Goal: Task Accomplishment & Management: Manage account settings

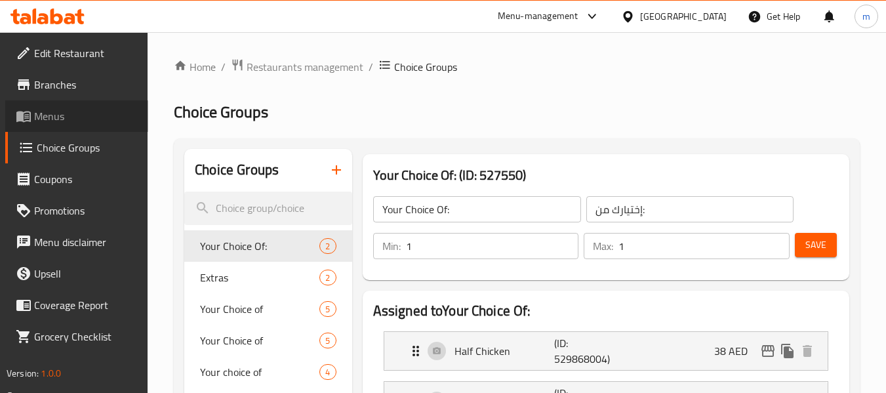
drag, startPoint x: 54, startPoint y: 119, endPoint x: 66, endPoint y: 121, distance: 11.9
click at [54, 119] on span "Menus" at bounding box center [86, 116] width 104 height 16
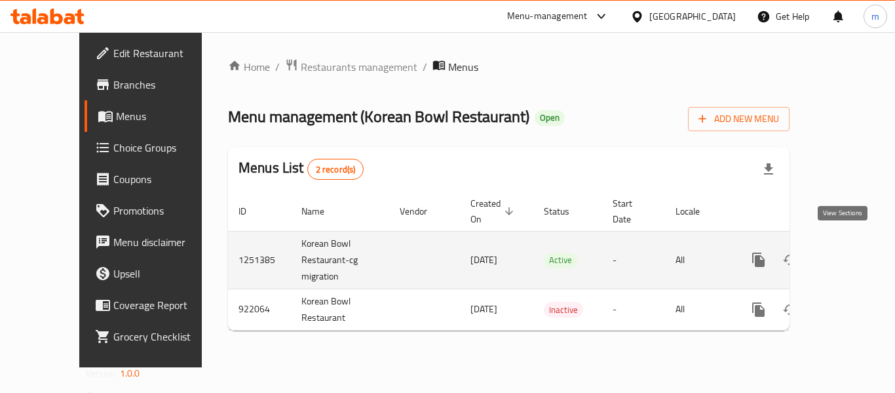
click at [838, 245] on link "enhanced table" at bounding box center [853, 259] width 31 height 31
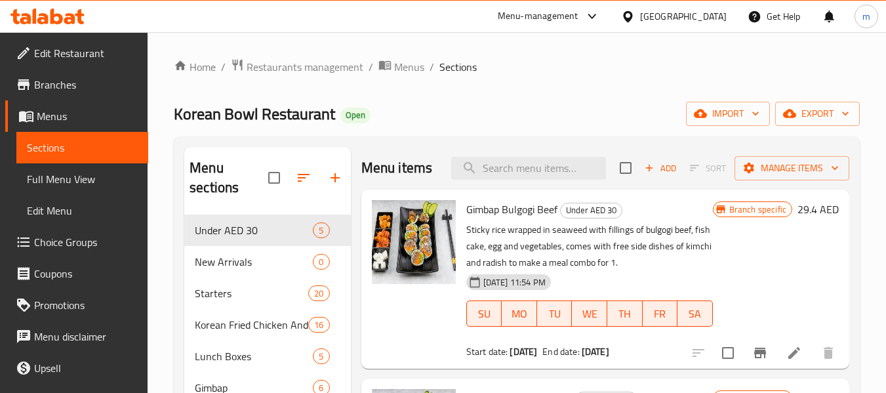
click at [564, 189] on div "Menu items Add Sort Manage items" at bounding box center [605, 168] width 488 height 43
click at [552, 180] on input "search" at bounding box center [528, 168] width 155 height 23
paste input "K-Bop Mandu"
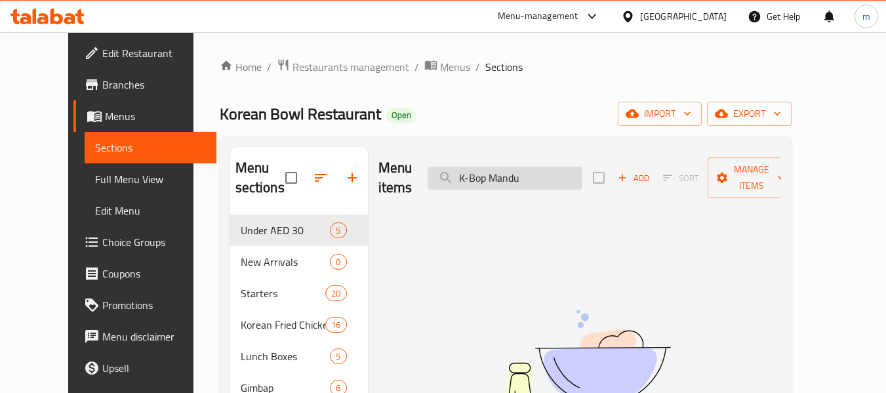
drag, startPoint x: 515, startPoint y: 174, endPoint x: 535, endPoint y: 176, distance: 20.4
click at [535, 176] on input "K-Bop Mandu" at bounding box center [504, 177] width 155 height 23
click at [506, 174] on input "K-Bop Mandu" at bounding box center [504, 177] width 155 height 23
drag, startPoint x: 513, startPoint y: 173, endPoint x: 323, endPoint y: 176, distance: 189.5
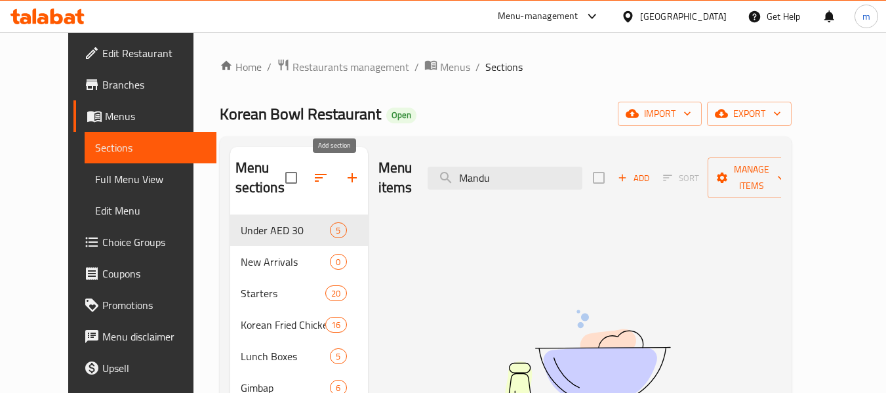
type input "Mandu"
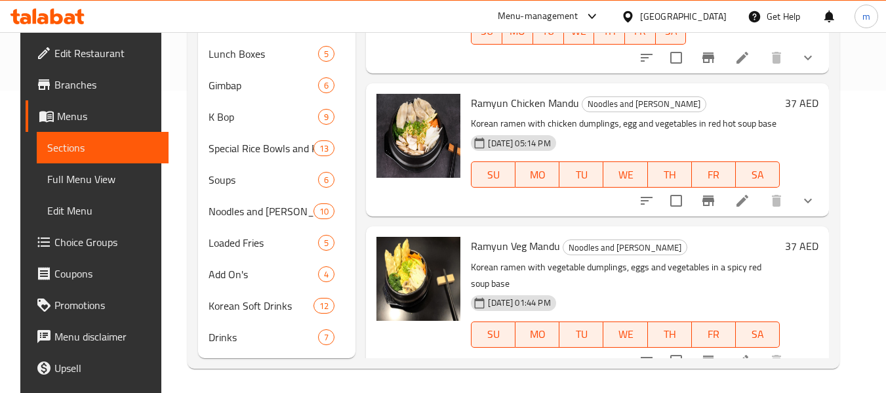
scroll to position [304, 0]
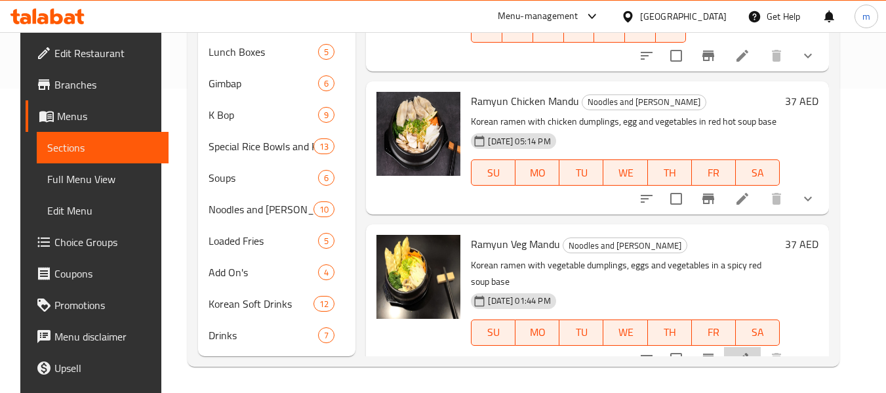
click at [743, 347] on li at bounding box center [742, 359] width 37 height 24
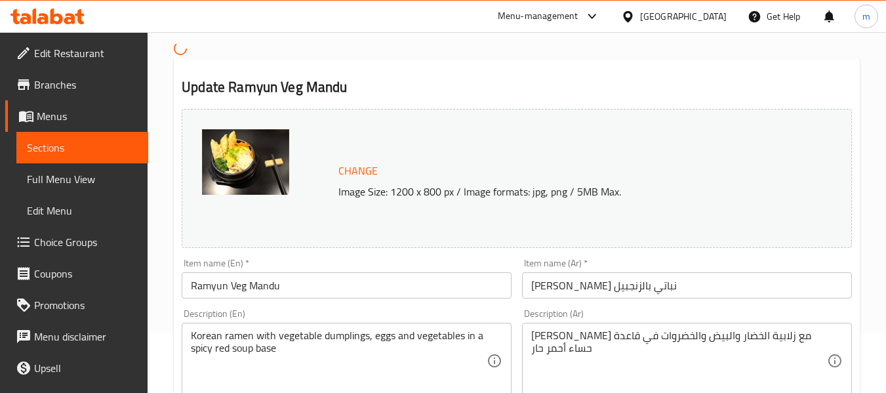
scroll to position [262, 0]
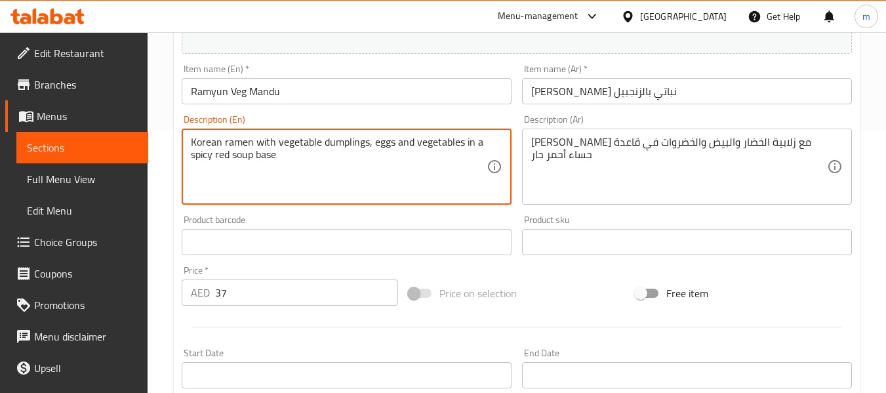
drag, startPoint x: 208, startPoint y: 157, endPoint x: 401, endPoint y: 180, distance: 194.7
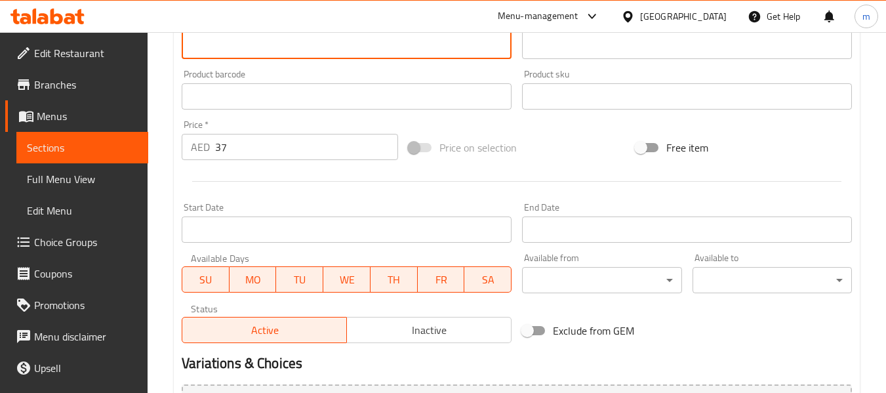
scroll to position [378, 0]
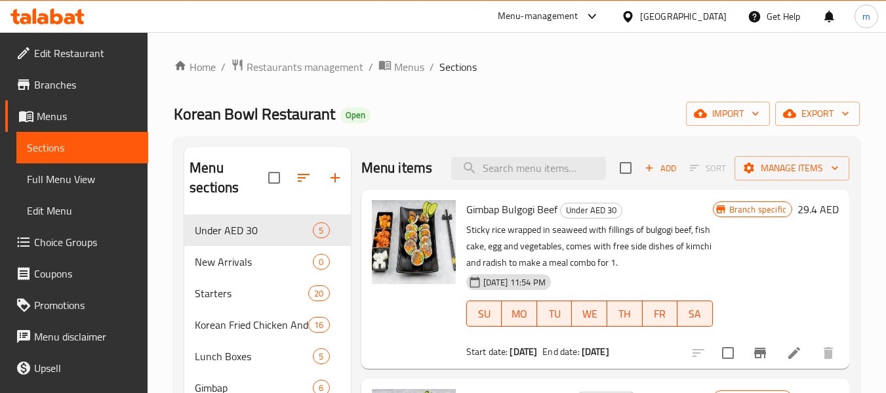
scroll to position [304, 0]
